Goal: Go to known website: Access a specific website the user already knows

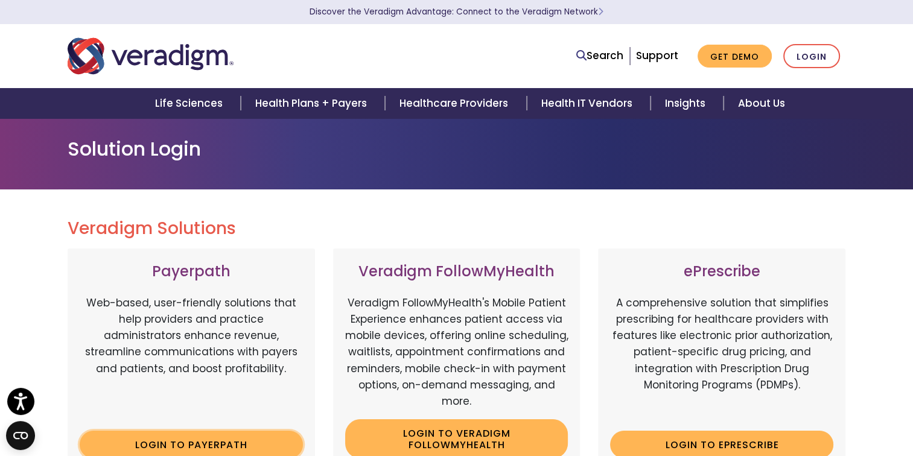
click at [130, 446] on link "Login to Payerpath" at bounding box center [191, 445] width 223 height 28
